Goal: Task Accomplishment & Management: Use online tool/utility

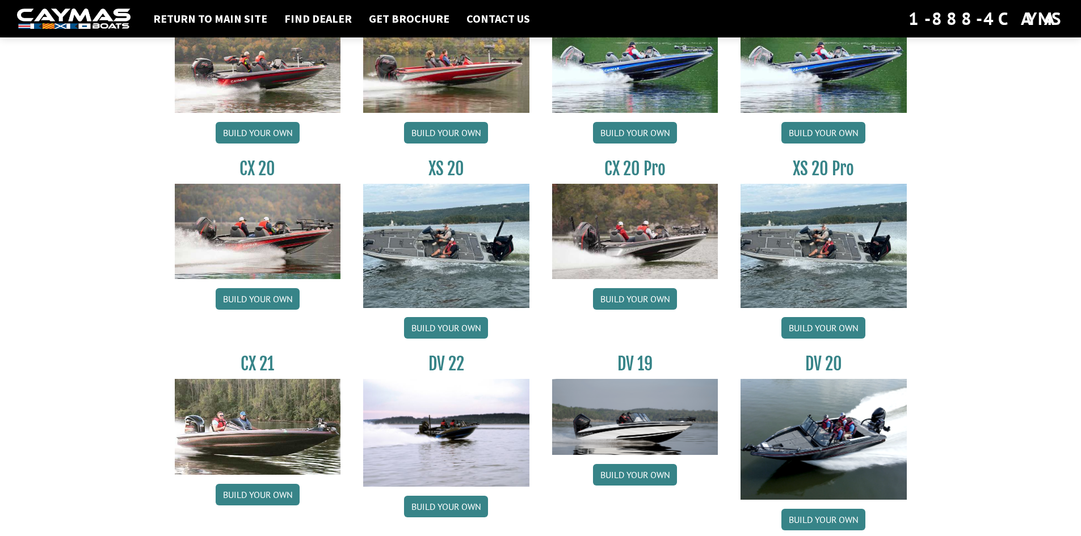
scroll to position [984, 0]
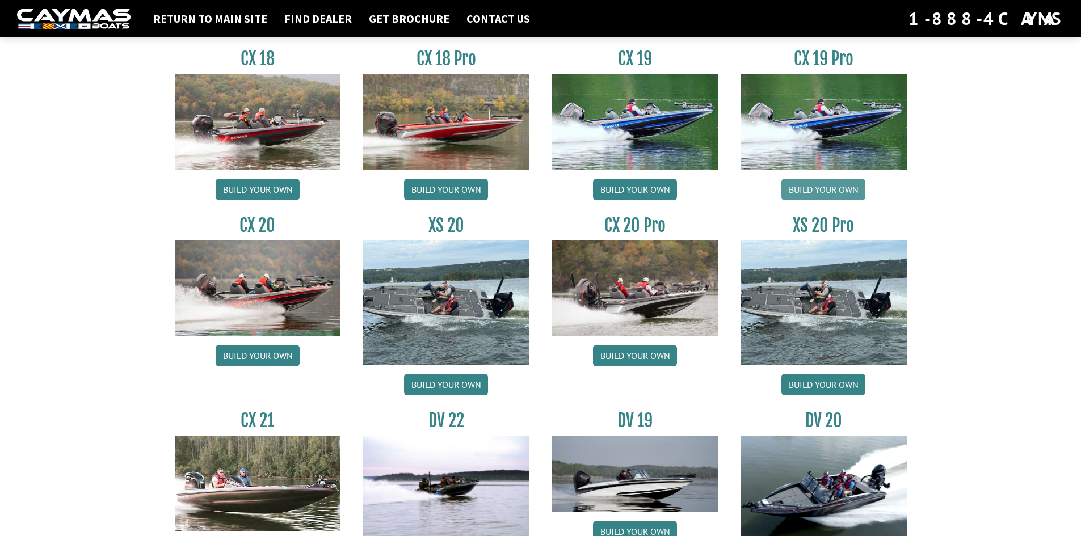
click at [808, 184] on link "Build your own" at bounding box center [823, 190] width 84 height 22
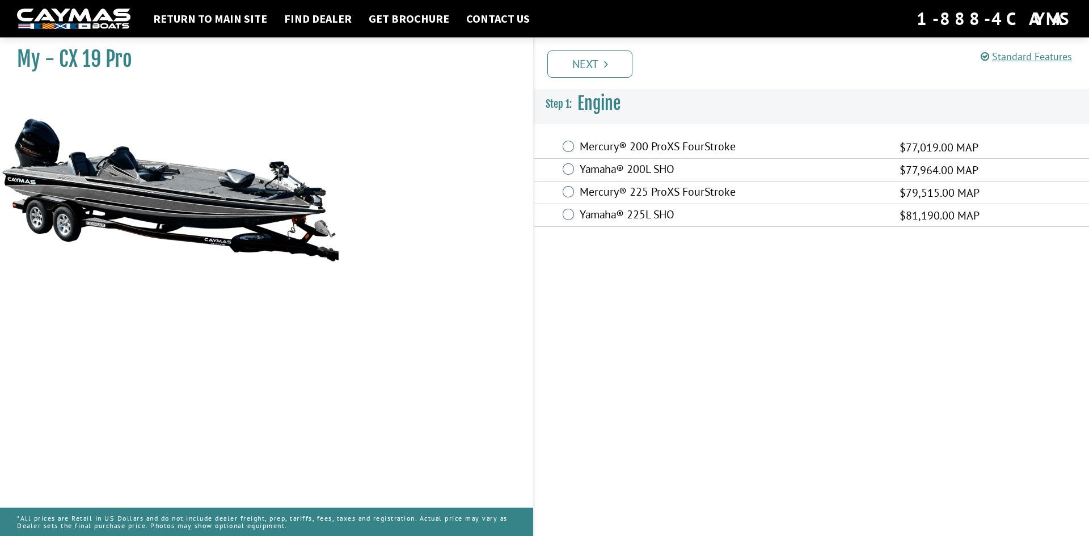
click at [709, 197] on label "Mercury® 225 ProXS FourStroke" at bounding box center [733, 193] width 306 height 16
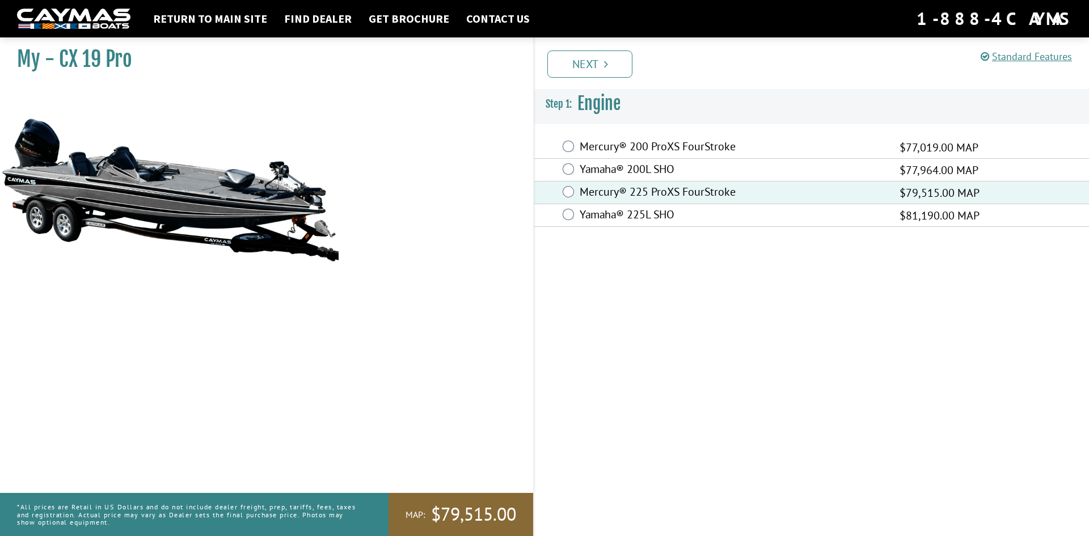
click at [718, 145] on label "Mercury® 200 ProXS FourStroke" at bounding box center [733, 148] width 306 height 16
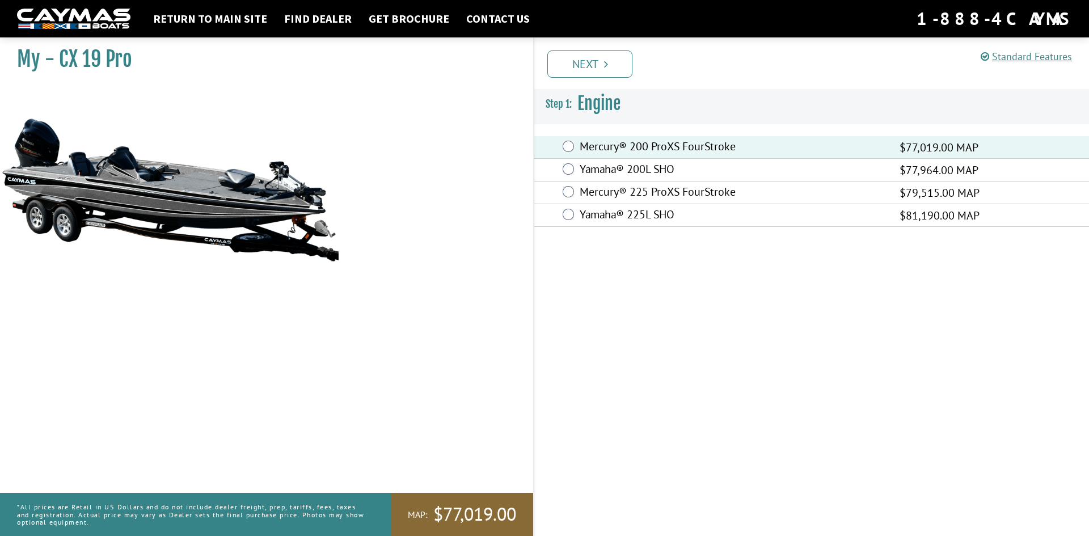
click at [691, 195] on label "Mercury® 225 ProXS FourStroke" at bounding box center [733, 193] width 306 height 16
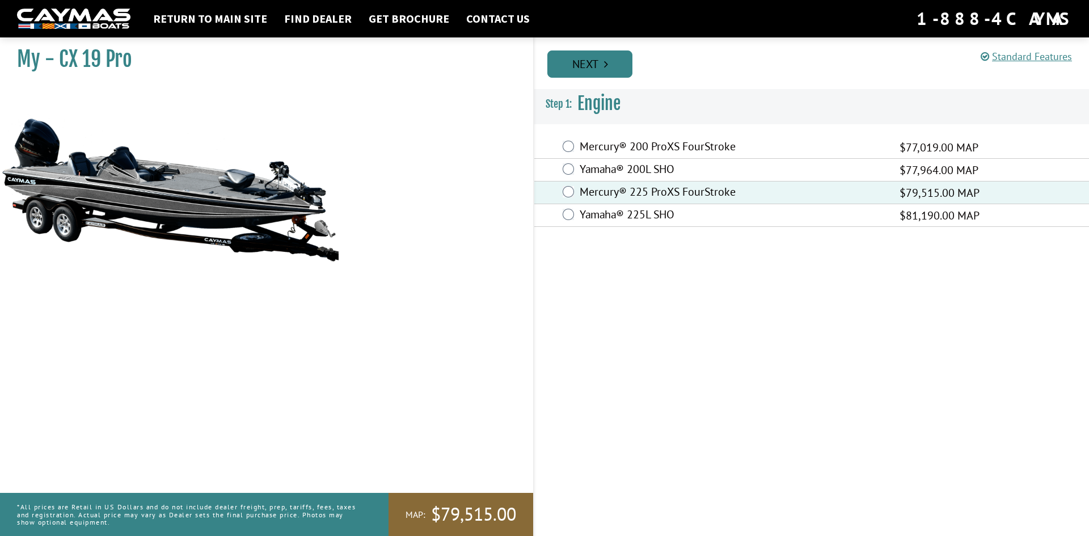
click at [592, 66] on link "Next" at bounding box center [590, 63] width 85 height 27
